Goal: Task Accomplishment & Management: Use online tool/utility

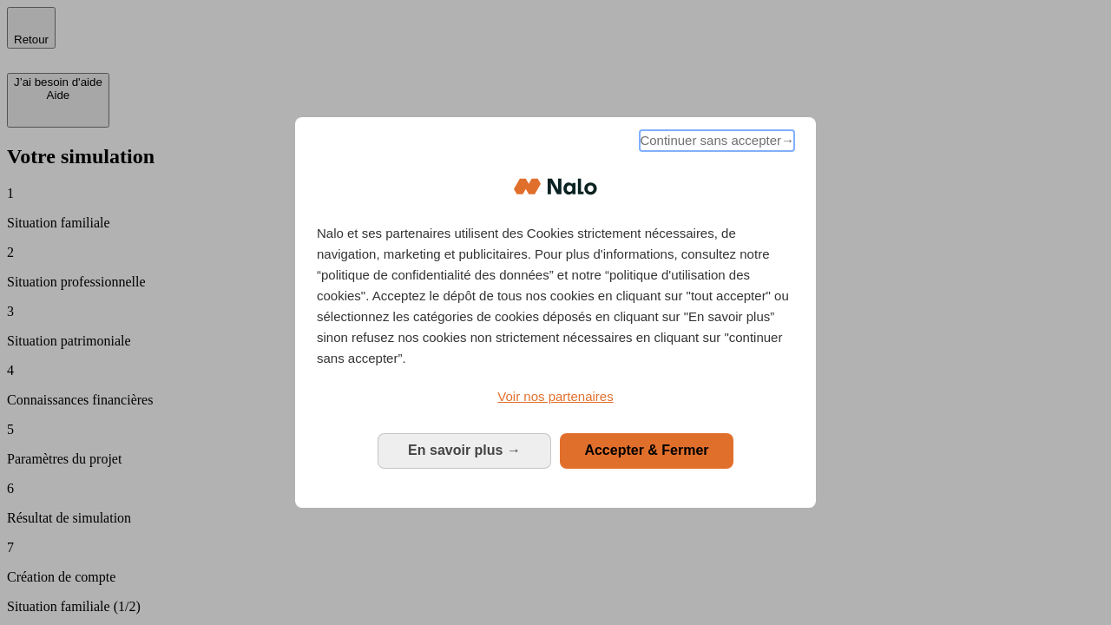
click at [715, 143] on span "Continuer sans accepter →" at bounding box center [716, 140] width 154 height 21
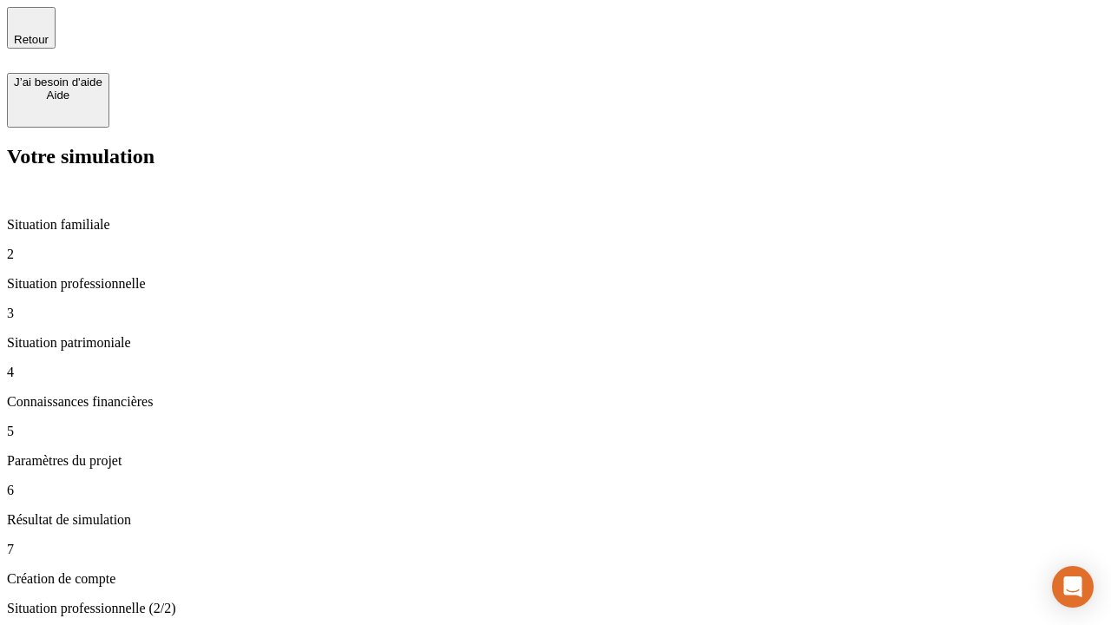
type input "30 000"
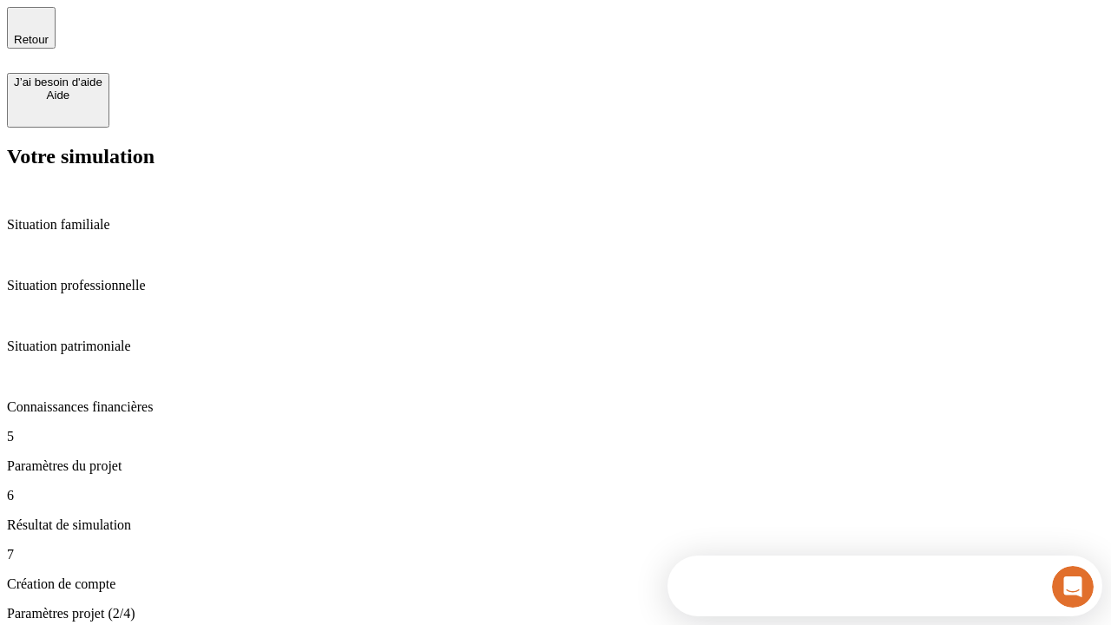
type input "65"
type input "5 000"
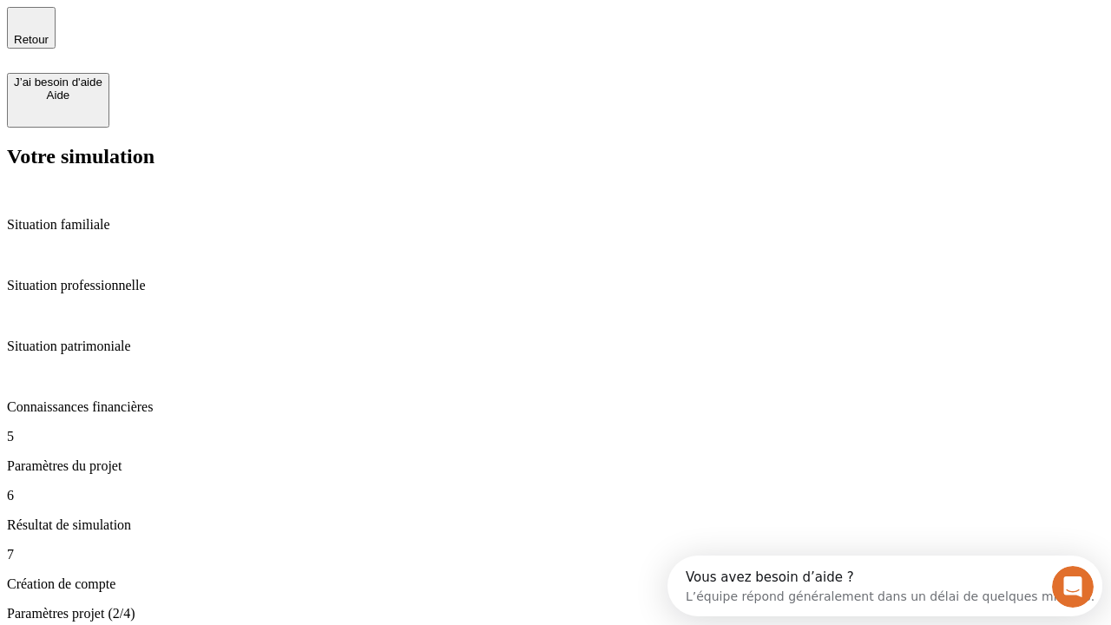
type input "640"
